Goal: Check status: Check status

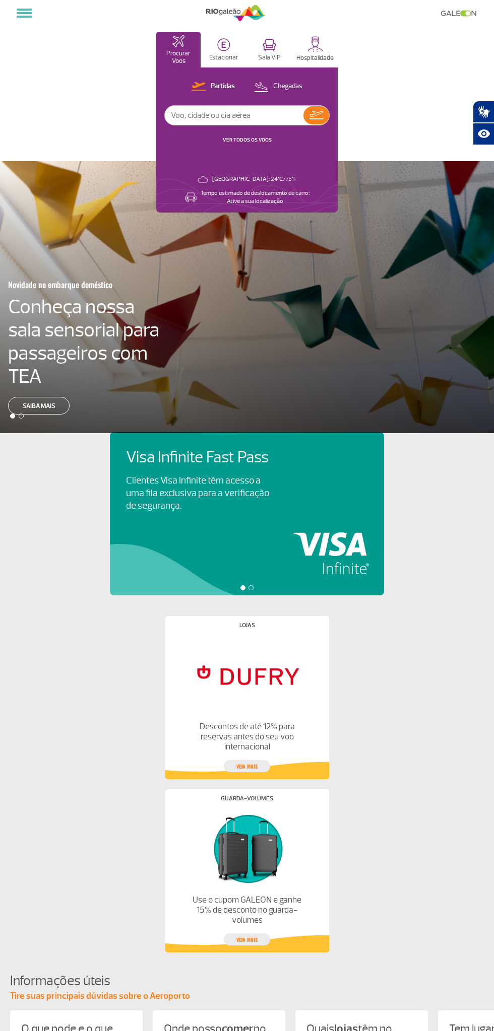
click at [246, 142] on link "VER TODOS OS VOOS" at bounding box center [247, 140] width 49 height 7
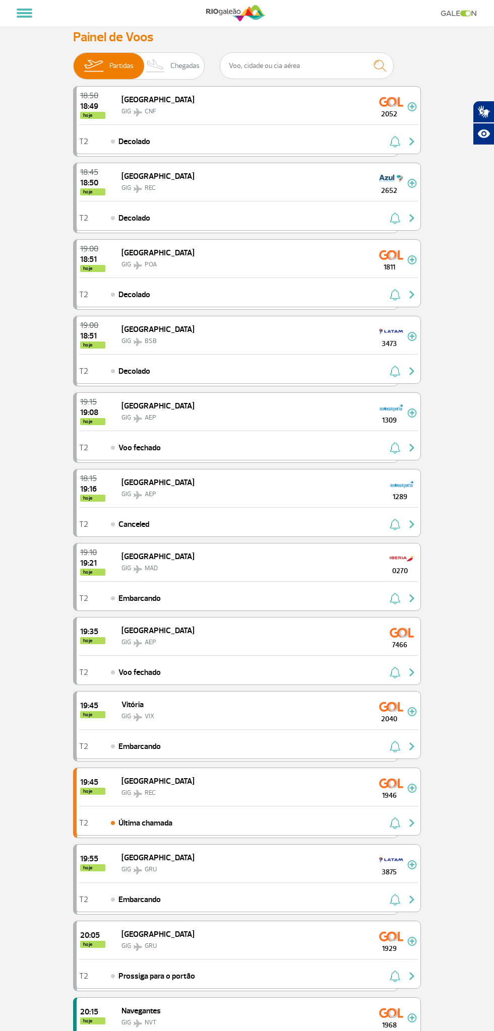
click at [173, 62] on span "Chegadas" at bounding box center [184, 66] width 29 height 26
click at [73, 61] on input "Partidas Chegadas" at bounding box center [73, 61] width 0 height 0
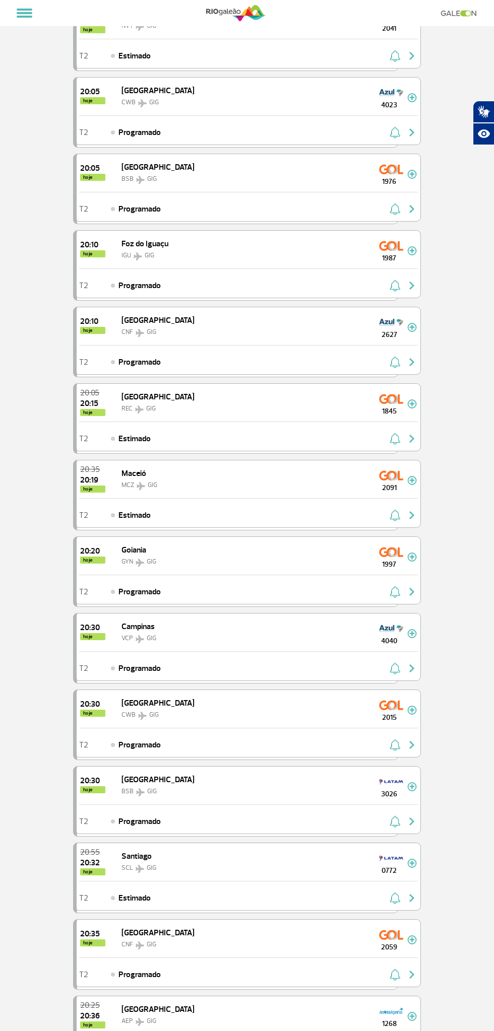
scroll to position [924, 0]
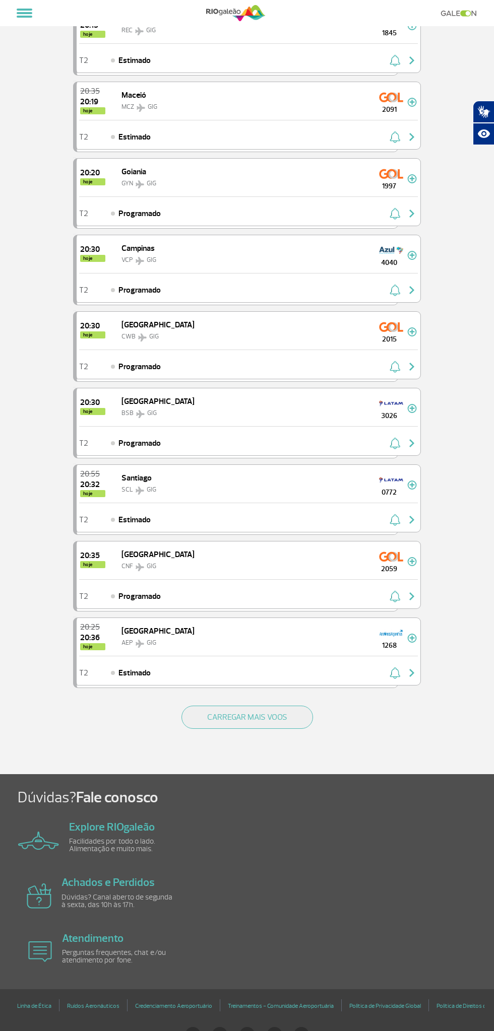
click at [291, 709] on button "CARREGAR MAIS VOOS" at bounding box center [247, 717] width 132 height 23
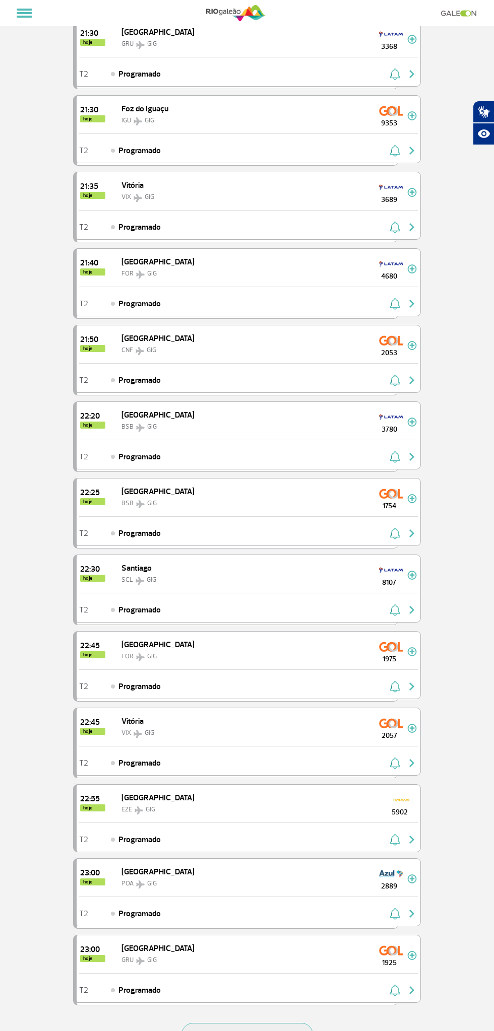
scroll to position [2425, 0]
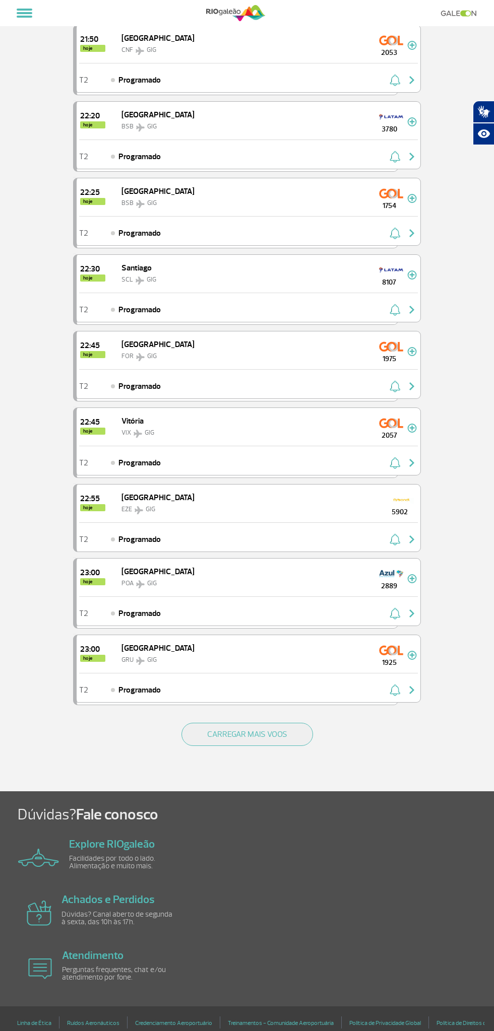
click at [275, 723] on button "CARREGAR MAIS VOOS" at bounding box center [247, 734] width 132 height 23
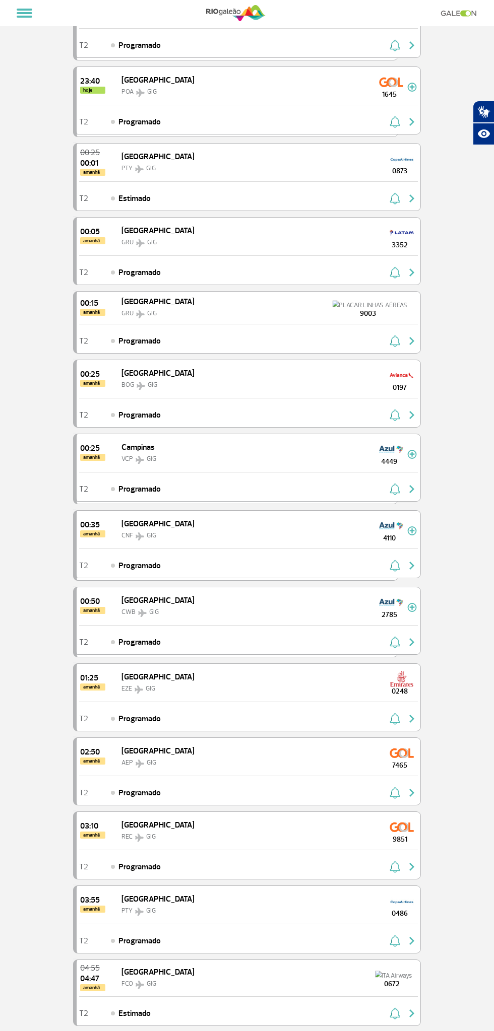
scroll to position [3239, 0]
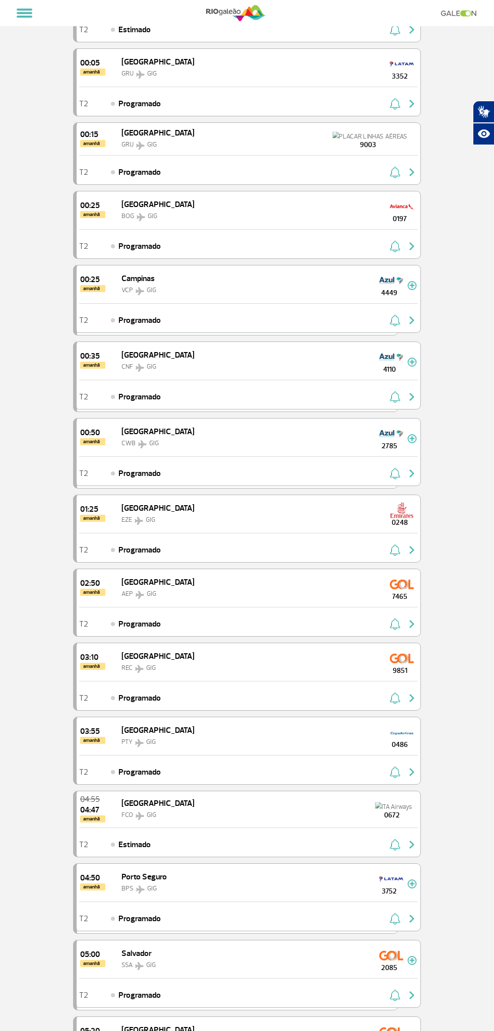
click at [397, 666] on span "9851" at bounding box center [399, 671] width 36 height 11
